Goal: Navigation & Orientation: Find specific page/section

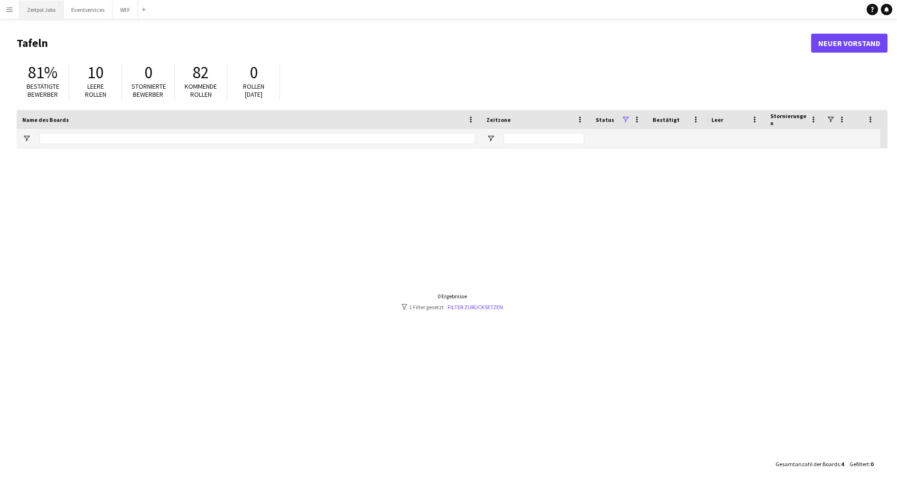
drag, startPoint x: 56, startPoint y: 9, endPoint x: 61, endPoint y: 12, distance: 5.1
click at [56, 9] on button "Zeitpol Jobs Schließen" at bounding box center [41, 9] width 44 height 19
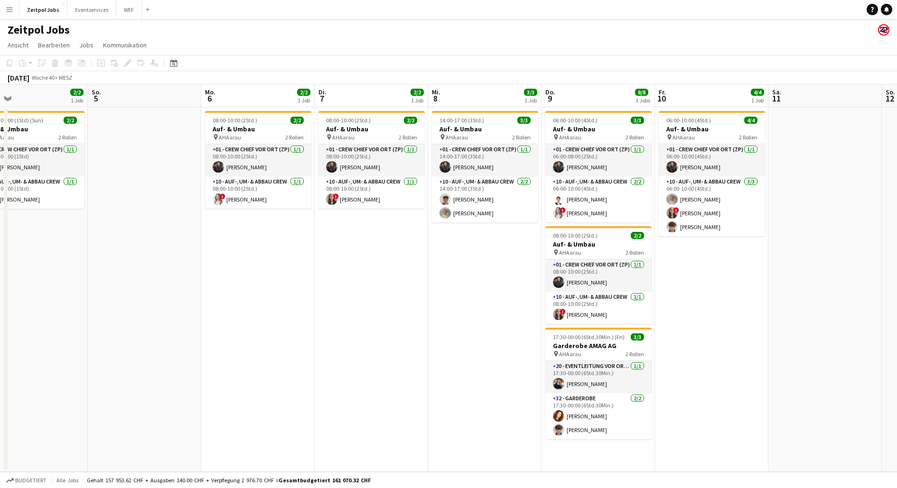
scroll to position [0, 381]
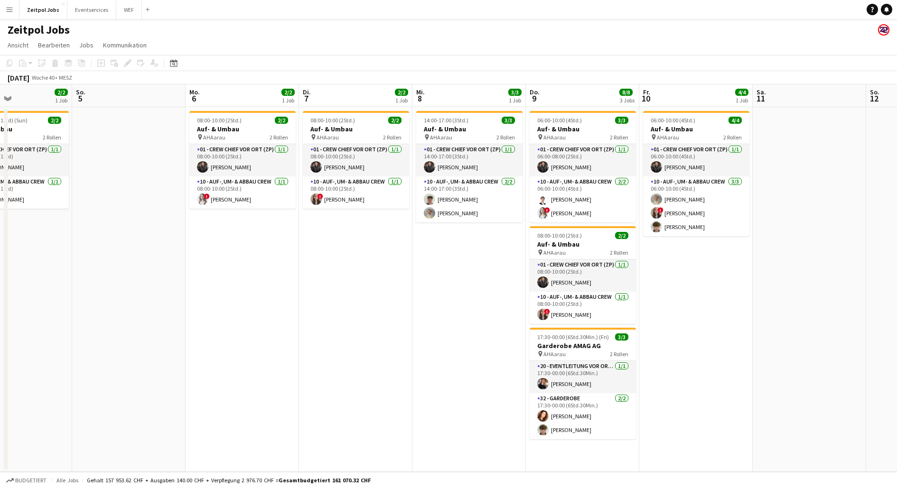
drag, startPoint x: 585, startPoint y: 285, endPoint x: 167, endPoint y: 251, distance: 418.9
click at [167, 251] on app-calendar-viewport "Mi. 1 Do. 2 2/2 1 Job Fr. 3 Sa. 4 2/2 1 Job So. 5 Mo. 6 2/2 1 Job Di. 7 2/2 1 J…" at bounding box center [448, 278] width 897 height 388
click at [82, 4] on button "Eventservices Schließen" at bounding box center [91, 9] width 49 height 19
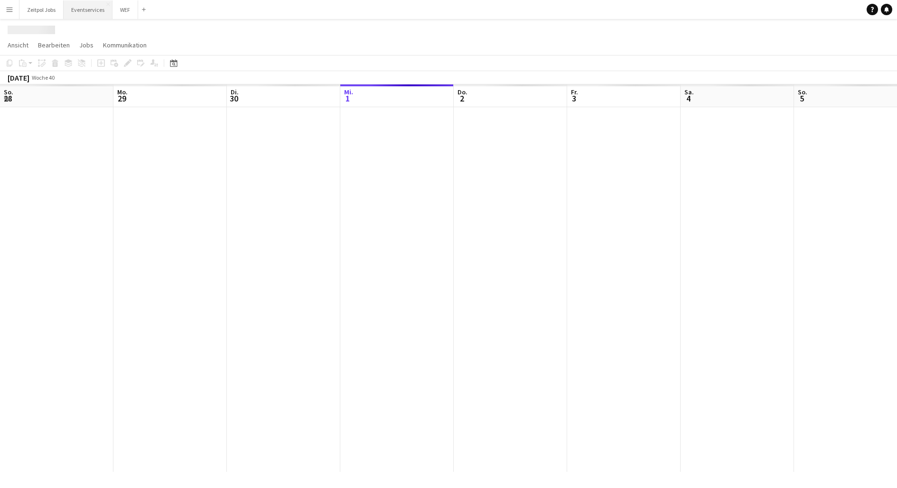
scroll to position [0, 227]
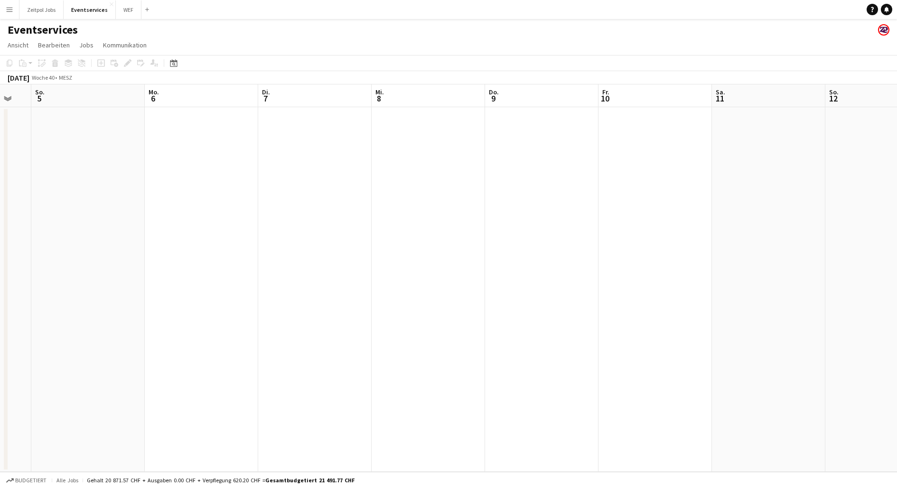
drag, startPoint x: 729, startPoint y: 214, endPoint x: 195, endPoint y: 169, distance: 535.2
click at [195, 169] on app-calendar-viewport "Do. 2 Fr. 3 Sa. 4 So. 5 Mo. 6 Di. 7 Mi. 8 Do. 9 Fr. 10 Sa. 11 So. 12 Mo. 13 Di.…" at bounding box center [448, 278] width 897 height 388
drag, startPoint x: 157, startPoint y: 202, endPoint x: 486, endPoint y: 169, distance: 331.3
click at [533, 187] on app-calendar-viewport "Di. 30 Mi. 1 Do. 2 Fr. 3 Sa. 4 So. 5 Mo. 6 Di. 7 Mi. 8 Do. 9 Fr. 10 Sa. 11 So. …" at bounding box center [448, 278] width 897 height 388
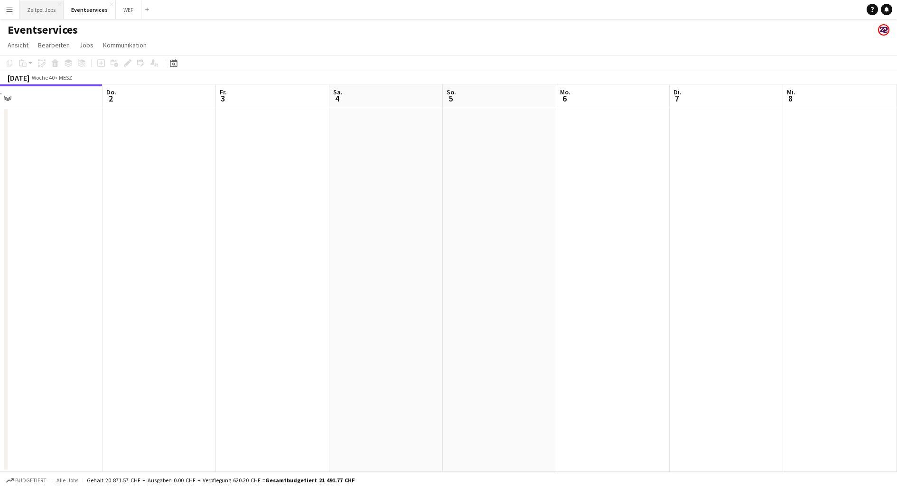
click at [43, 9] on button "Zeitpol Jobs Schließen" at bounding box center [41, 9] width 44 height 19
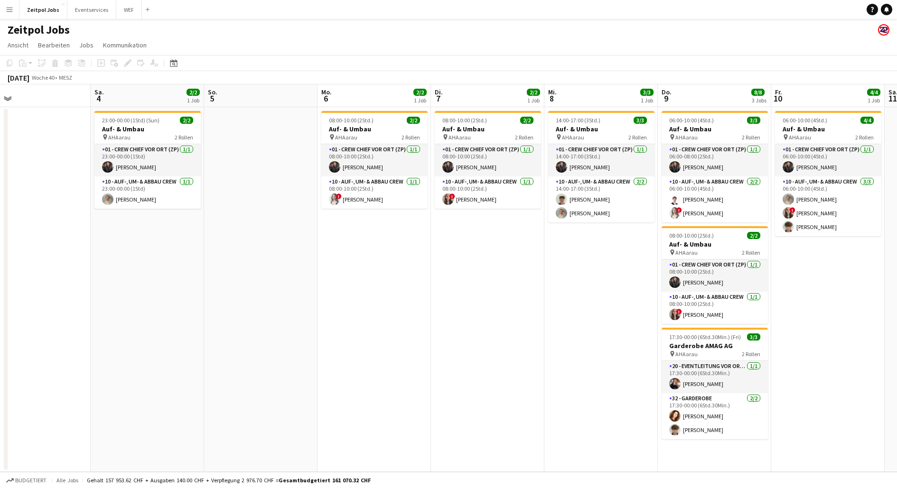
scroll to position [0, 384]
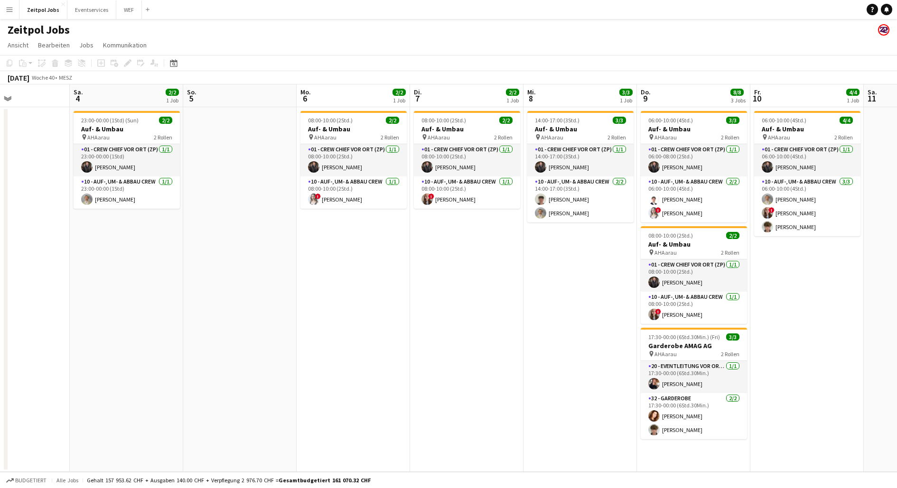
drag, startPoint x: 548, startPoint y: 277, endPoint x: 233, endPoint y: 253, distance: 315.4
click at [233, 253] on app-calendar-viewport "Di. 30 Mi. 1 Do. 2 2/2 1 Job Fr. 3 Sa. 4 2/2 1 Job So. 5 Mo. 6 2/2 1 Job Di. 7 …" at bounding box center [448, 278] width 897 height 388
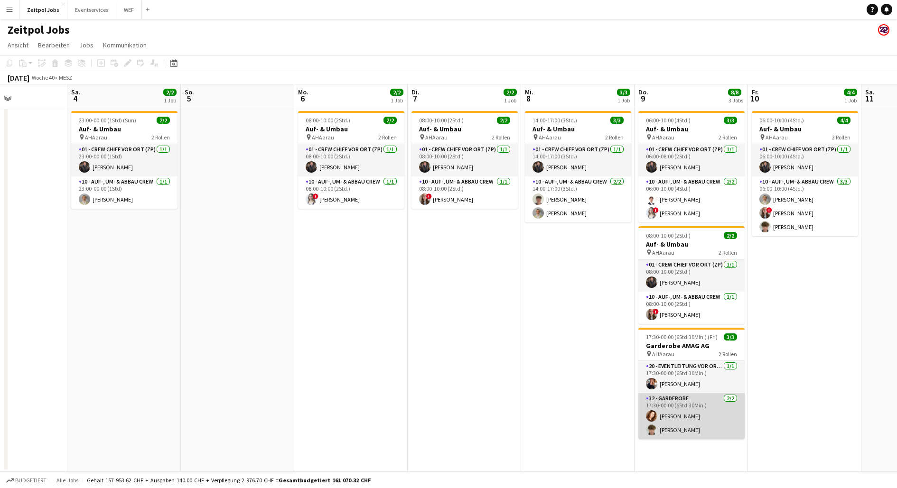
click at [677, 402] on app-card-role "32 - Garderobe [DATE] 17:30-00:00 (6Std.30Min.) [PERSON_NAME] [PERSON_NAME]" at bounding box center [691, 416] width 106 height 46
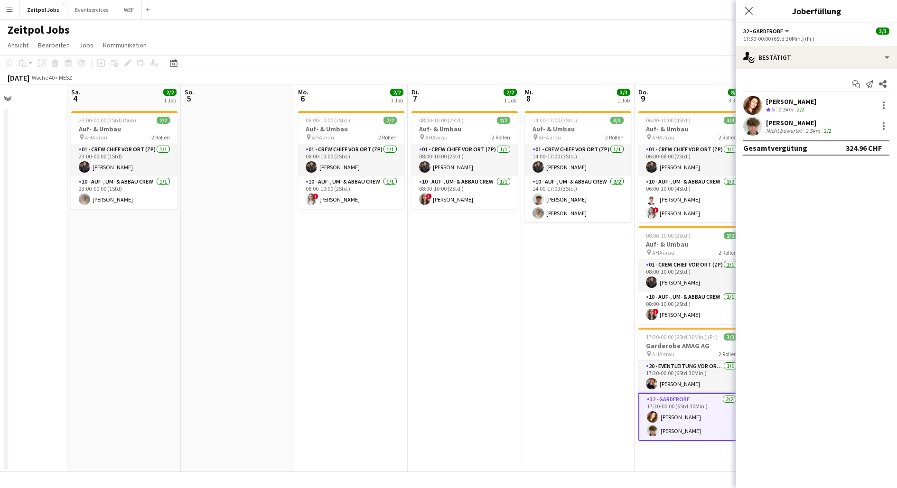
click at [535, 313] on app-date-cell "14:00-17:00 (3Std.) 3/3 Auf- & Umbau pin AHAarau 2 Rollen 01 - Crew Chief vor O…" at bounding box center [577, 289] width 113 height 365
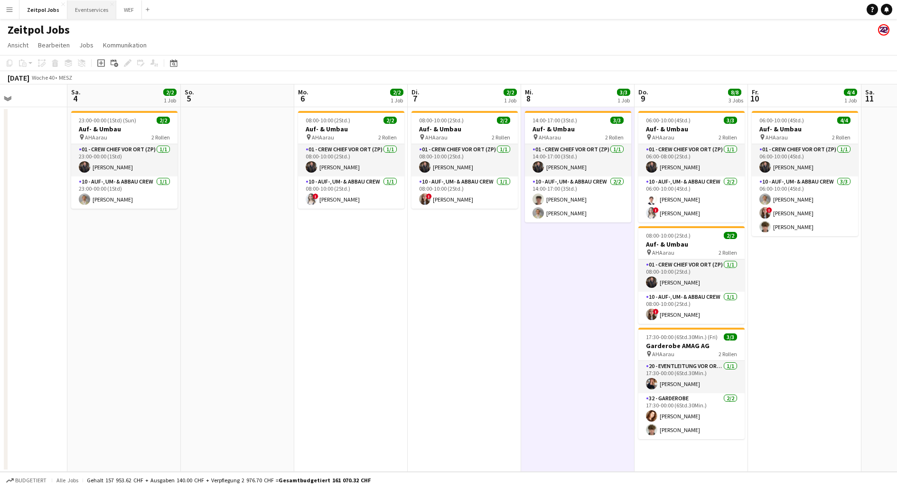
click at [87, 10] on button "Eventservices Schließen" at bounding box center [91, 9] width 49 height 19
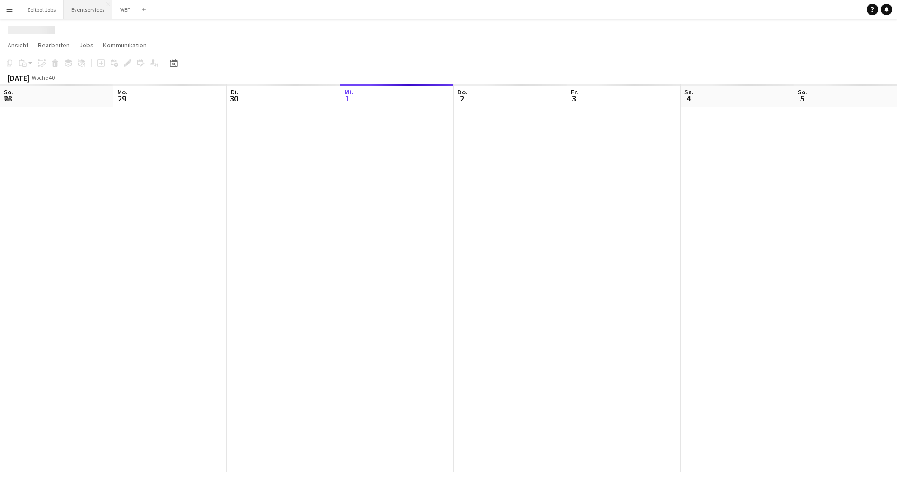
scroll to position [0, 227]
